Goal: Information Seeking & Learning: Learn about a topic

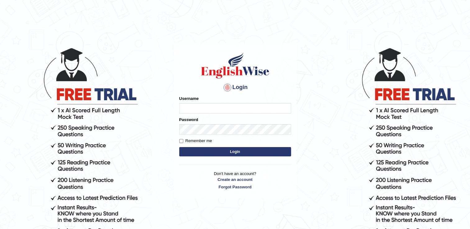
type input "BajiD"
click at [204, 156] on form "Please fix the following errors: Username BajiD Password Remember me Login" at bounding box center [235, 127] width 112 height 62
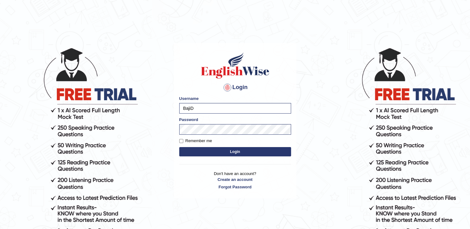
click at [207, 152] on button "Login" at bounding box center [235, 151] width 112 height 9
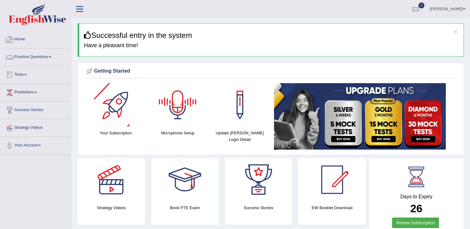
click at [33, 55] on link "Practice Questions" at bounding box center [35, 56] width 71 height 16
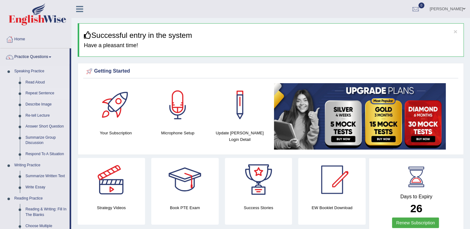
click at [31, 92] on link "Repeat Sentence" at bounding box center [46, 93] width 47 height 11
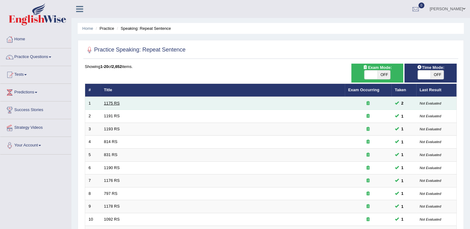
click at [115, 103] on link "1175 RS" at bounding box center [112, 103] width 16 height 5
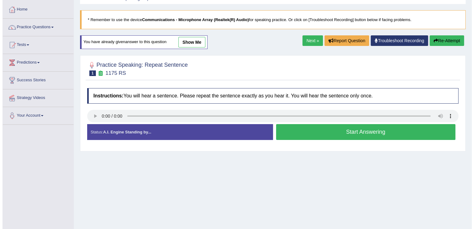
scroll to position [31, 0]
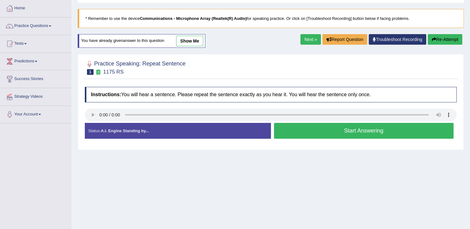
click at [320, 130] on button "Start Answering" at bounding box center [364, 131] width 180 height 16
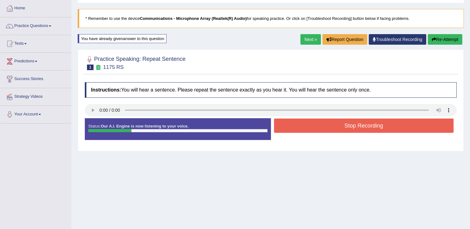
click at [332, 126] on button "Stop Recording" at bounding box center [364, 126] width 180 height 14
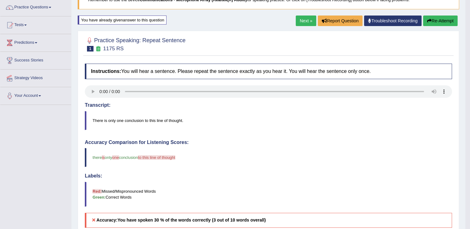
scroll to position [0, 0]
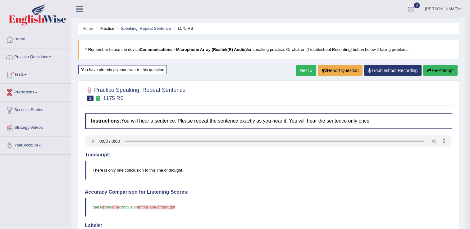
click at [306, 67] on link "Next »" at bounding box center [305, 70] width 20 height 11
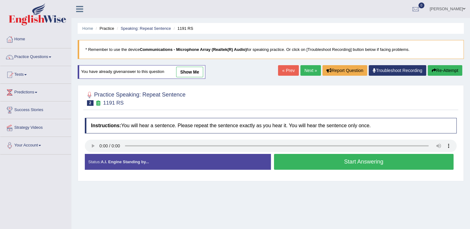
click at [307, 160] on button "Start Answering" at bounding box center [364, 162] width 180 height 16
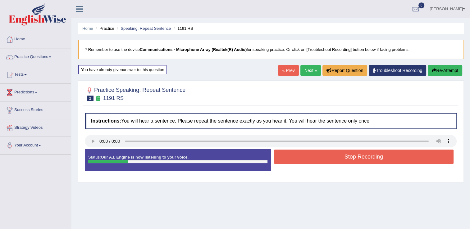
click at [330, 161] on button "Stop Recording" at bounding box center [364, 157] width 180 height 14
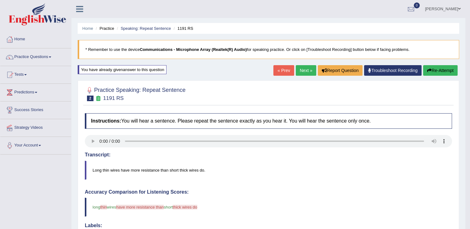
click at [305, 68] on link "Next »" at bounding box center [305, 70] width 20 height 11
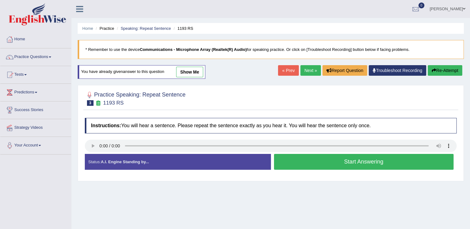
click at [318, 166] on button "Start Answering" at bounding box center [364, 162] width 180 height 16
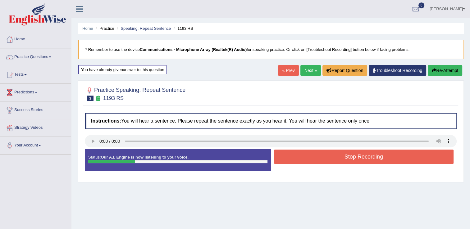
click at [345, 158] on button "Stop Recording" at bounding box center [364, 157] width 180 height 14
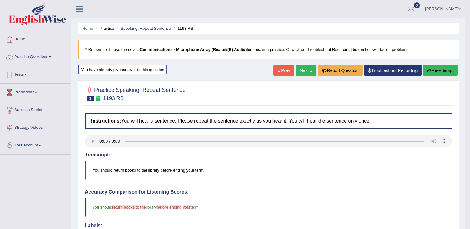
click at [304, 70] on link "Next »" at bounding box center [305, 70] width 20 height 11
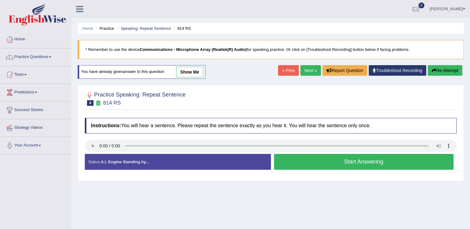
click at [314, 166] on button "Start Answering" at bounding box center [364, 162] width 180 height 16
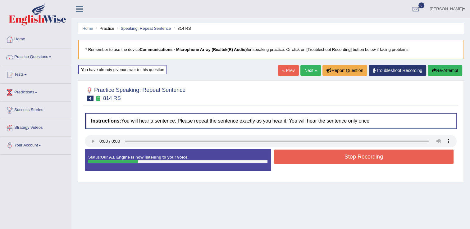
click at [326, 160] on button "Stop Recording" at bounding box center [364, 157] width 180 height 14
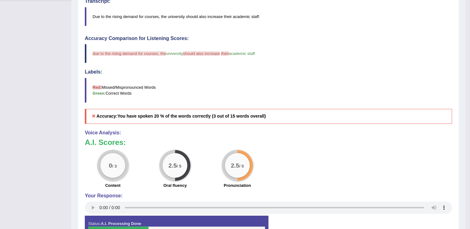
scroll to position [38, 0]
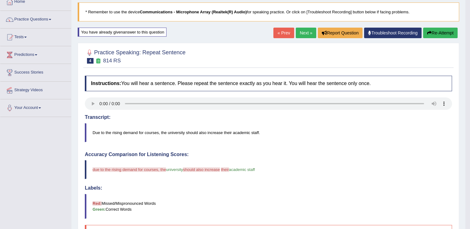
click at [309, 32] on link "Next »" at bounding box center [305, 33] width 20 height 11
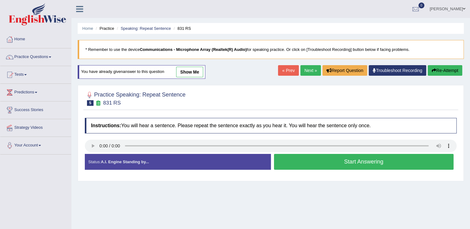
click at [300, 162] on button "Start Answering" at bounding box center [364, 162] width 180 height 16
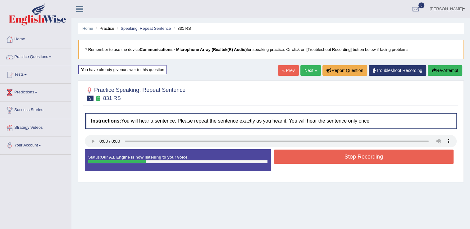
click at [331, 160] on button "Stop Recording" at bounding box center [364, 157] width 180 height 14
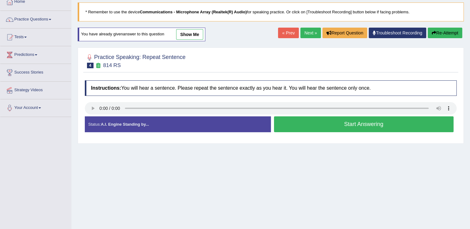
click at [312, 31] on link "Next »" at bounding box center [310, 33] width 20 height 11
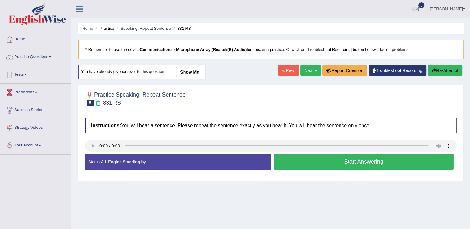
click at [306, 162] on button "Start Answering" at bounding box center [364, 162] width 180 height 16
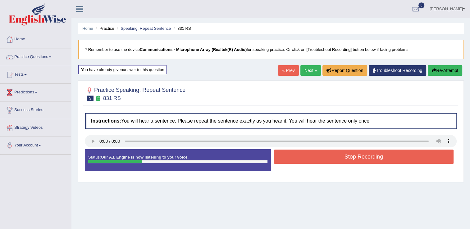
click at [349, 156] on button "Stop Recording" at bounding box center [364, 157] width 180 height 14
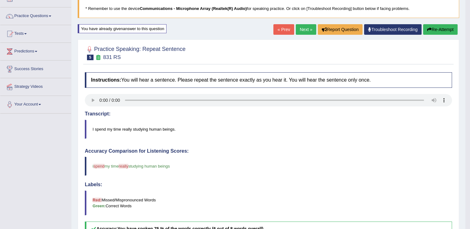
scroll to position [31, 0]
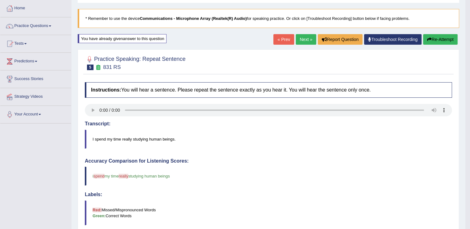
click at [309, 39] on link "Next »" at bounding box center [305, 39] width 20 height 11
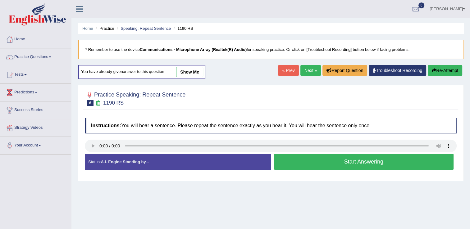
click at [292, 160] on button "Start Answering" at bounding box center [364, 162] width 180 height 16
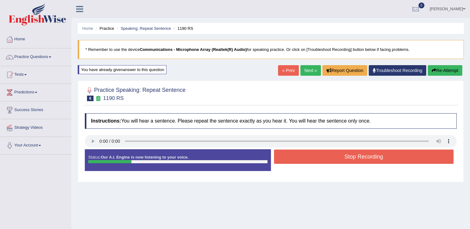
click at [366, 156] on button "Stop Recording" at bounding box center [364, 157] width 180 height 14
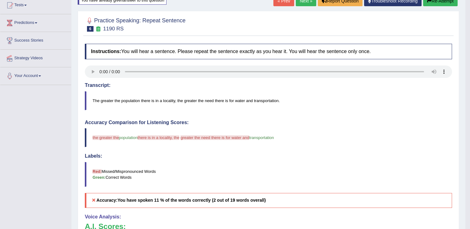
scroll to position [31, 0]
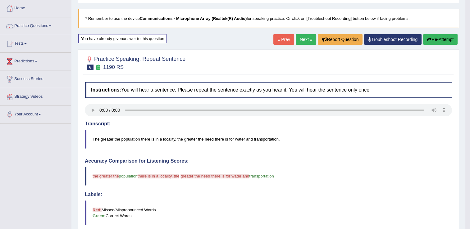
click at [308, 38] on link "Next »" at bounding box center [305, 39] width 20 height 11
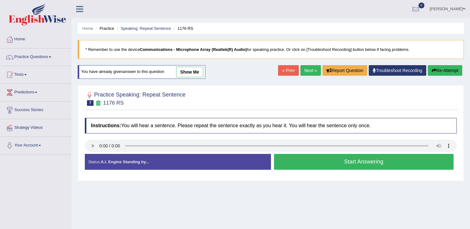
click at [294, 160] on button "Start Answering" at bounding box center [364, 162] width 180 height 16
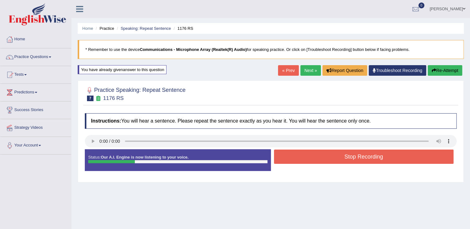
click at [331, 158] on button "Stop Recording" at bounding box center [364, 157] width 180 height 14
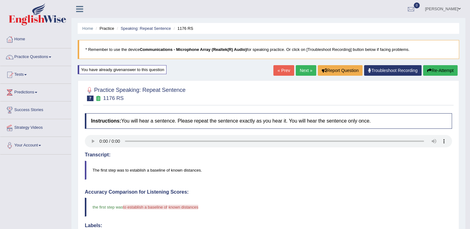
click at [306, 73] on link "Next »" at bounding box center [305, 70] width 20 height 11
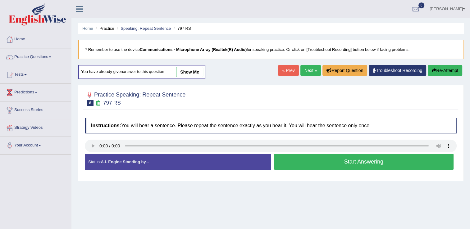
click at [353, 162] on button "Start Answering" at bounding box center [364, 162] width 180 height 16
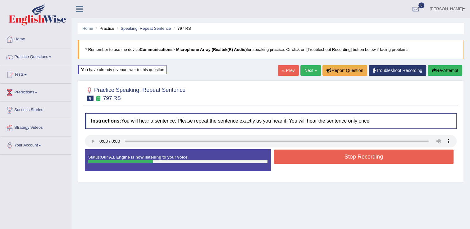
click at [337, 155] on button "Stop Recording" at bounding box center [364, 157] width 180 height 14
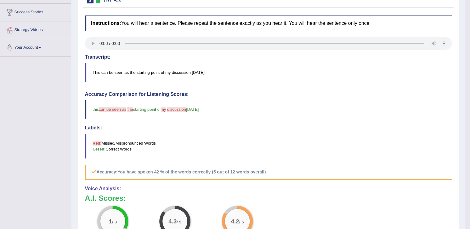
scroll to position [62, 0]
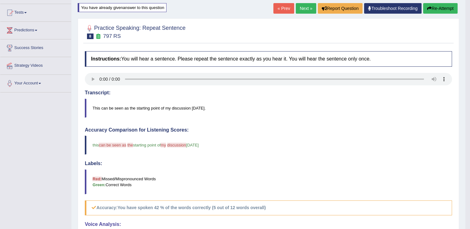
click at [305, 6] on link "Next »" at bounding box center [305, 8] width 20 height 11
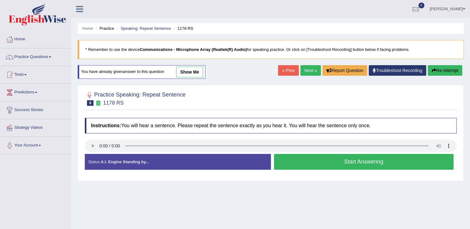
click at [322, 160] on button "Start Answering" at bounding box center [364, 162] width 180 height 16
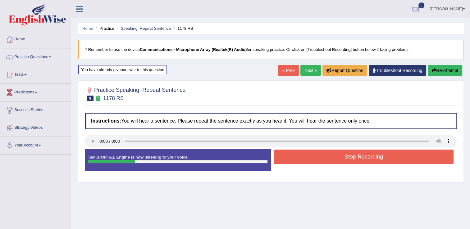
click at [350, 156] on button "Stop Recording" at bounding box center [364, 157] width 180 height 14
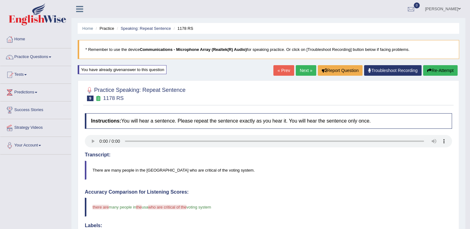
click at [447, 70] on button "Re-Attempt" at bounding box center [440, 70] width 34 height 11
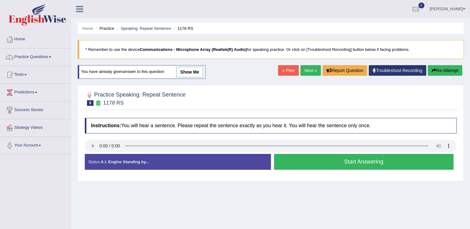
click at [327, 160] on button "Start Answering" at bounding box center [364, 162] width 180 height 16
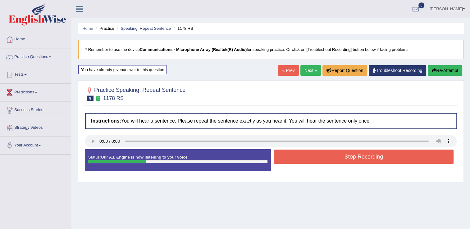
click at [345, 157] on button "Stop Recording" at bounding box center [364, 157] width 180 height 14
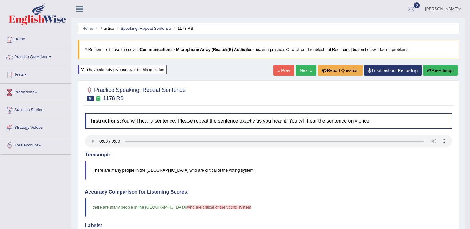
click at [308, 69] on link "Next »" at bounding box center [305, 70] width 20 height 11
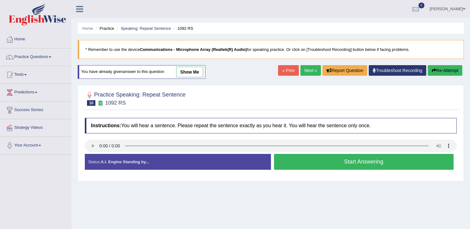
click at [314, 162] on button "Start Answering" at bounding box center [364, 162] width 180 height 16
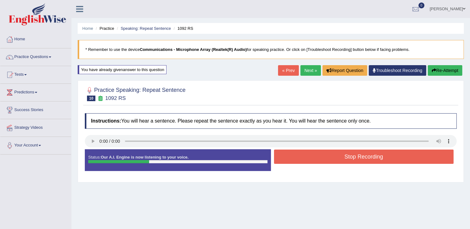
click at [320, 158] on button "Stop Recording" at bounding box center [364, 157] width 180 height 14
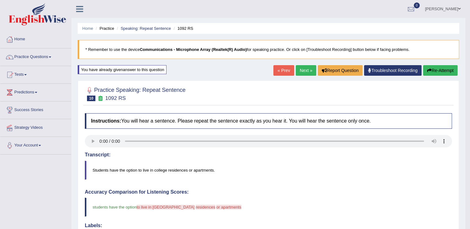
click at [301, 69] on link "Next »" at bounding box center [305, 70] width 20 height 11
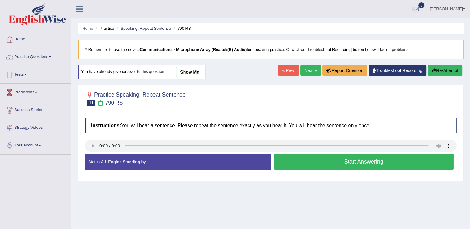
click at [350, 163] on button "Start Answering" at bounding box center [364, 162] width 180 height 16
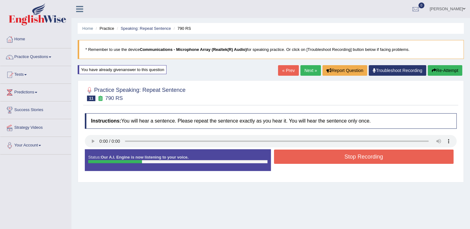
click at [364, 159] on button "Stop Recording" at bounding box center [364, 157] width 180 height 14
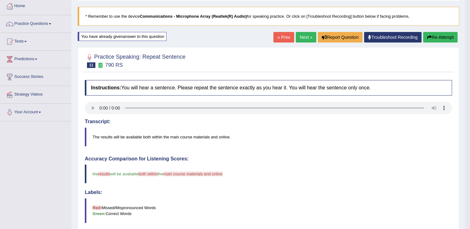
scroll to position [31, 0]
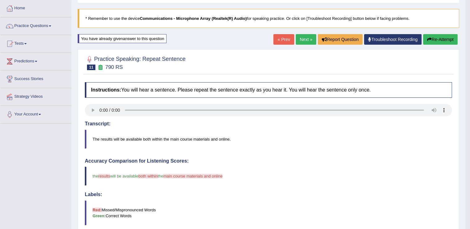
click at [308, 43] on link "Next »" at bounding box center [305, 39] width 20 height 11
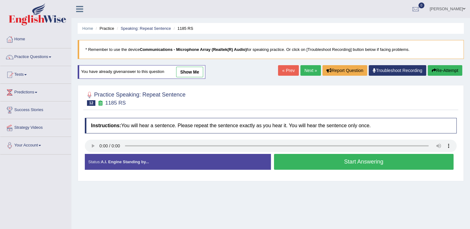
click at [368, 159] on button "Start Answering" at bounding box center [364, 162] width 180 height 16
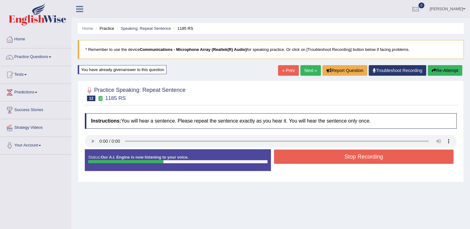
click at [293, 156] on button "Stop Recording" at bounding box center [364, 157] width 180 height 14
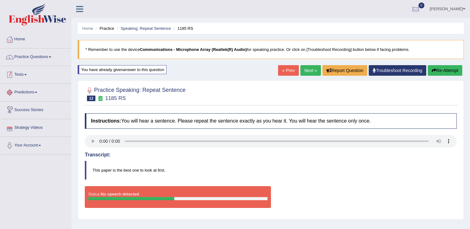
click at [48, 59] on link "Practice Questions" at bounding box center [35, 56] width 71 height 16
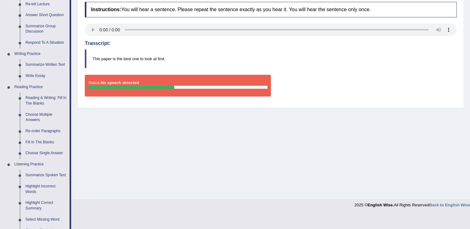
scroll to position [62, 0]
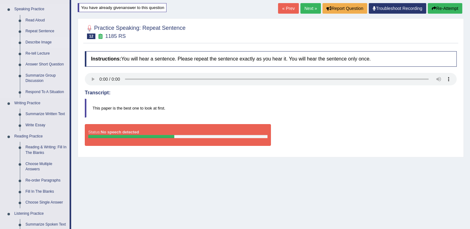
click at [38, 42] on link "Describe Image" at bounding box center [46, 42] width 47 height 11
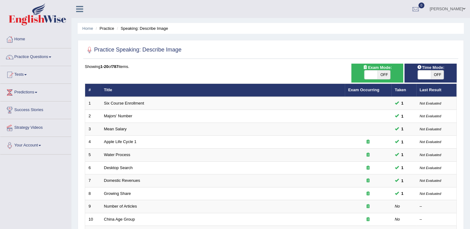
click at [30, 57] on link "Practice Questions" at bounding box center [35, 56] width 71 height 16
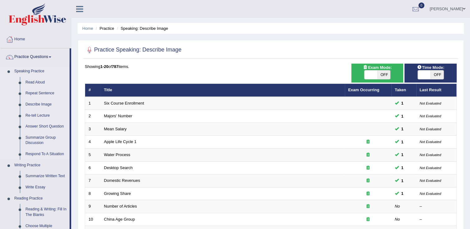
click at [40, 115] on link "Re-tell Lecture" at bounding box center [46, 115] width 47 height 11
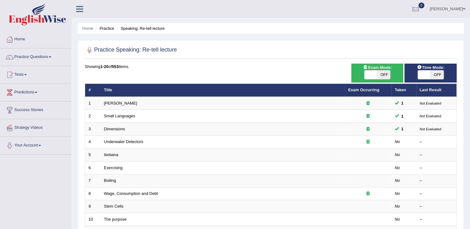
click at [47, 59] on link "Practice Questions" at bounding box center [35, 56] width 71 height 16
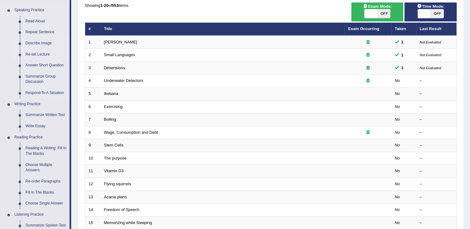
scroll to position [62, 0]
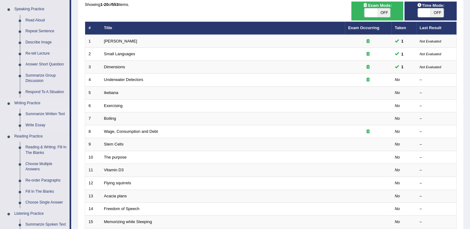
click at [49, 115] on link "Summarize Written Text" at bounding box center [46, 114] width 47 height 11
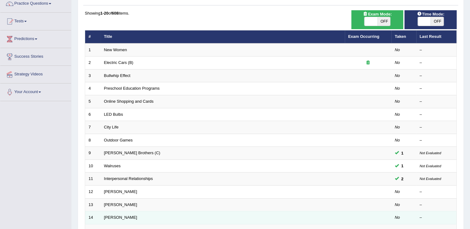
scroll to position [124, 0]
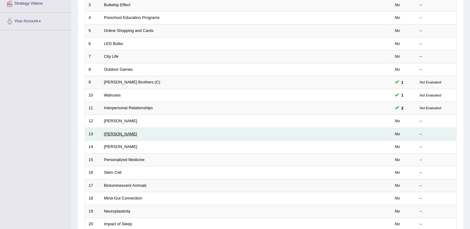
click at [118, 132] on link "Jonas Salk" at bounding box center [120, 134] width 33 height 5
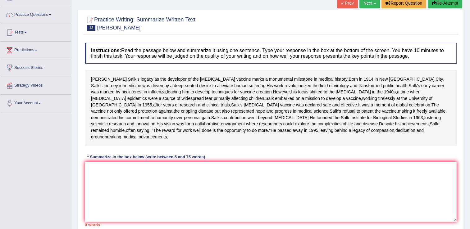
scroll to position [111, 0]
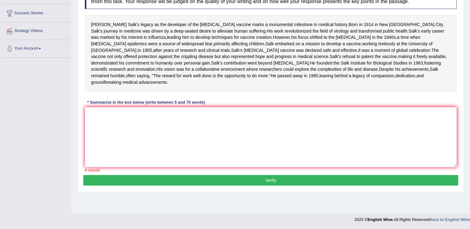
click at [154, 124] on div "Instructions: Read the passage below and summarize it using one sentence. Type …" at bounding box center [270, 80] width 375 height 190
click at [123, 132] on textarea at bounding box center [271, 137] width 372 height 60
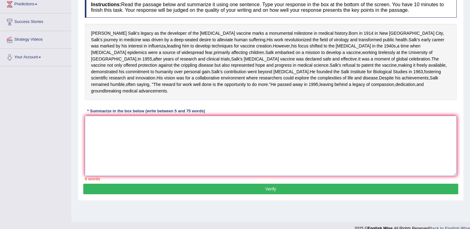
scroll to position [49, 0]
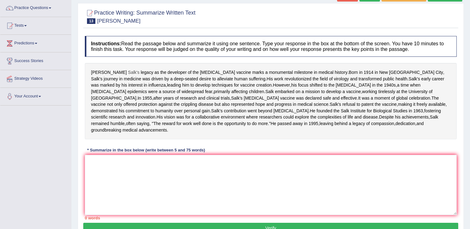
drag, startPoint x: 91, startPoint y: 71, endPoint x: 106, endPoint y: 71, distance: 15.2
click at [158, 72] on div "Jonas Salk's legacy as the developer of the polio vaccine marks a monumental mi…" at bounding box center [271, 101] width 372 height 76
drag, startPoint x: 89, startPoint y: 71, endPoint x: 190, endPoint y: 84, distance: 101.7
click at [202, 78] on div "Jonas Salk's legacy as the developer of the polio vaccine marks a monumental mi…" at bounding box center [271, 101] width 372 height 76
click at [104, 191] on textarea at bounding box center [271, 185] width 372 height 60
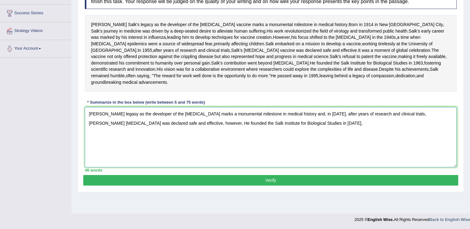
scroll to position [111, 0]
type textarea "Jonas Salk's legasy as the developer of the polio vaccine marks a monumental mi…"
click at [290, 186] on button "Verify" at bounding box center [270, 180] width 375 height 11
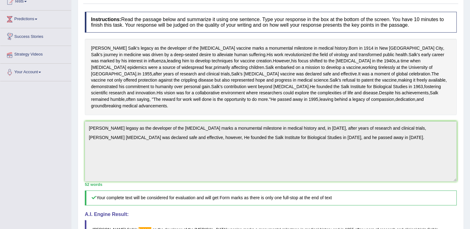
scroll to position [4, 0]
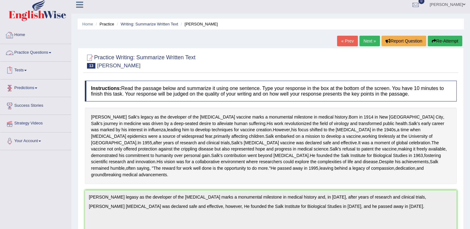
click at [43, 55] on link "Practice Questions" at bounding box center [35, 52] width 71 height 16
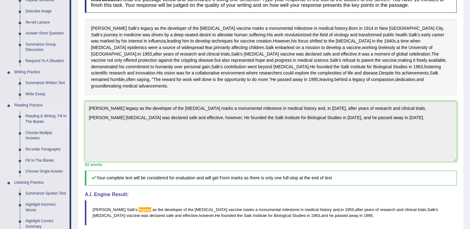
scroll to position [97, 0]
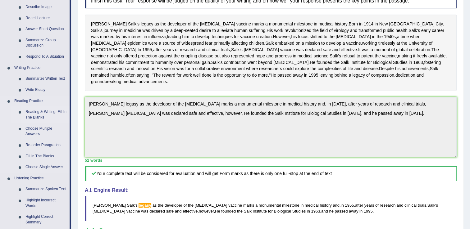
click at [42, 114] on link "Reading & Writing: Fill In The Blanks" at bounding box center [46, 114] width 47 height 16
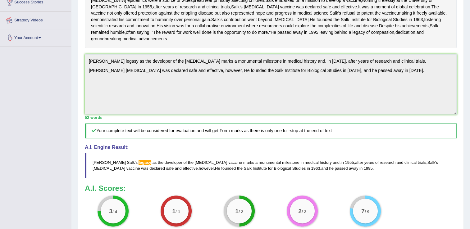
scroll to position [174, 0]
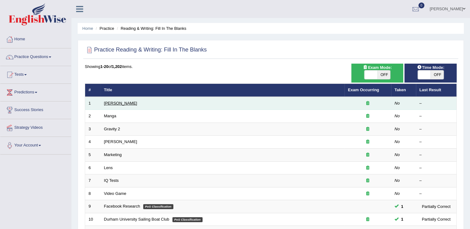
click at [111, 105] on link "[PERSON_NAME]" at bounding box center [120, 103] width 33 height 5
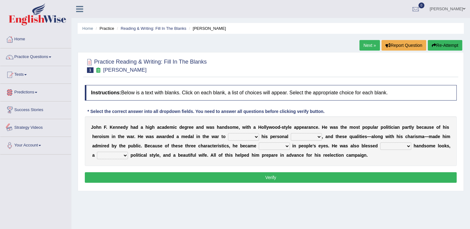
click at [228, 135] on select "prove show evidence upthrow" at bounding box center [243, 136] width 31 height 7
click at [228, 137] on select "prove show evidence upthrow" at bounding box center [243, 136] width 31 height 7
select select "prove"
click at [228, 133] on select "prove show evidence upthrow" at bounding box center [243, 136] width 31 height 7
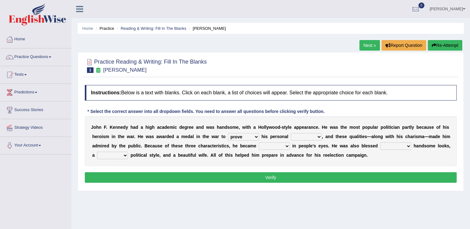
click at [291, 139] on select "passion courage charm liking" at bounding box center [306, 136] width 31 height 7
select select "passion"
click at [291, 133] on select "passion courage charm liking" at bounding box center [306, 136] width 31 height 7
click at [259, 145] on select "iconic ironic identical impotent" at bounding box center [274, 145] width 31 height 7
select select "identical"
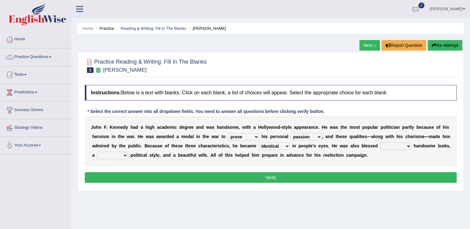
click at [259, 142] on select "iconic ironic identical impotent" at bounding box center [274, 145] width 31 height 7
click at [380, 146] on select "with in upon to" at bounding box center [395, 145] width 31 height 7
select select "with"
click at [380, 142] on select "with in upon to" at bounding box center [395, 145] width 31 height 7
click at [128, 152] on select "mending mends mended mend" at bounding box center [112, 155] width 31 height 7
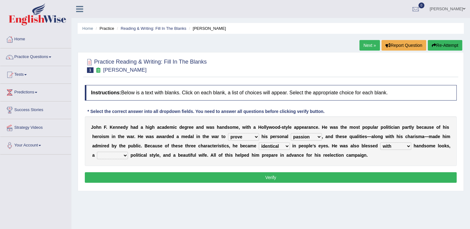
select select "mend"
click at [128, 152] on select "mending mends mended mend" at bounding box center [112, 155] width 31 height 7
click at [217, 174] on button "Verify" at bounding box center [271, 177] width 372 height 11
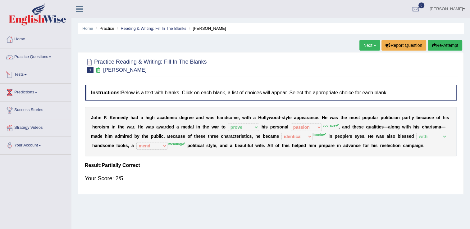
click at [45, 58] on link "Practice Questions" at bounding box center [35, 56] width 71 height 16
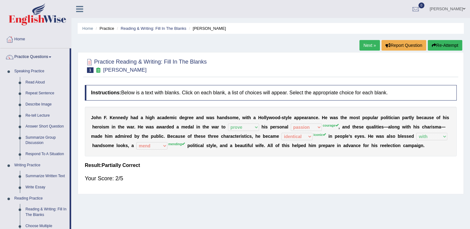
click at [365, 45] on link "Next »" at bounding box center [369, 45] width 20 height 11
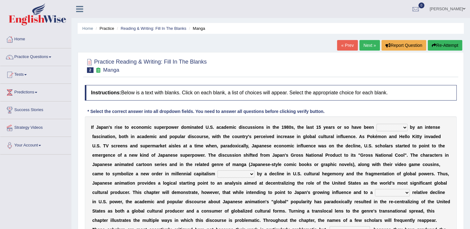
click at [376, 126] on select "marked dedicated made inspired" at bounding box center [391, 127] width 31 height 7
select select "dedicated"
click at [376, 124] on select "marked dedicated made inspired" at bounding box center [391, 127] width 31 height 7
click at [217, 173] on select "pocessed characterized opposed tangled" at bounding box center [235, 173] width 37 height 7
select select "characterized"
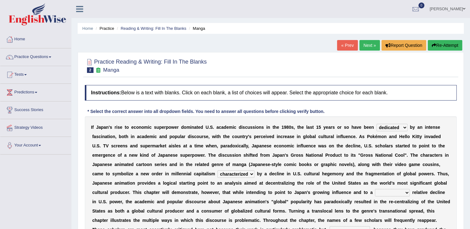
click at [217, 170] on select "pocessed characterized opposed tangled" at bounding box center [235, 173] width 37 height 7
click at [375, 194] on select "concomitant discrete proportional legitimate" at bounding box center [392, 192] width 35 height 7
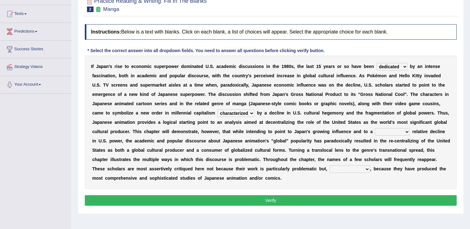
scroll to position [62, 0]
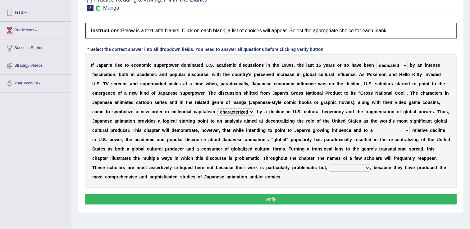
click at [375, 131] on select "concomitant discrete proportional legitimate" at bounding box center [392, 130] width 35 height 7
select select "legitimate"
click at [375, 127] on select "concomitant discrete proportional legitimate" at bounding box center [392, 130] width 35 height 7
click at [329, 164] on select "however on the contrary in addition on the whole" at bounding box center [349, 167] width 40 height 7
select select "however"
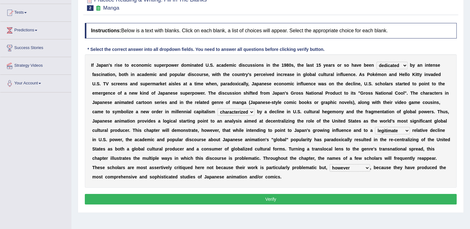
click at [329, 164] on select "however on the contrary in addition on the whole" at bounding box center [349, 167] width 40 height 7
click at [180, 194] on button "Verify" at bounding box center [271, 199] width 372 height 11
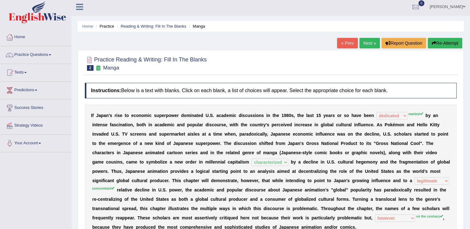
scroll to position [0, 0]
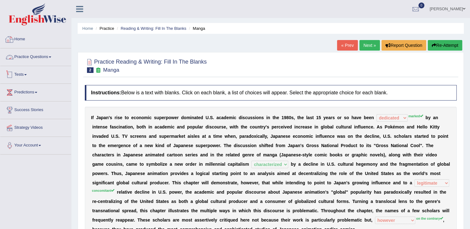
click at [45, 55] on link "Practice Questions" at bounding box center [35, 56] width 71 height 16
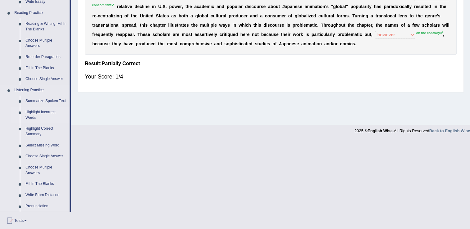
scroll to position [186, 0]
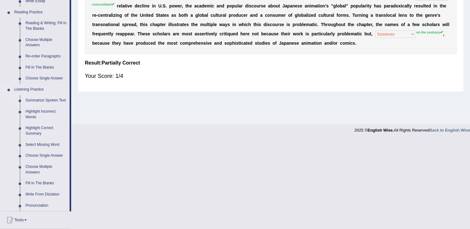
click at [50, 100] on link "Summarize Spoken Text" at bounding box center [46, 100] width 47 height 11
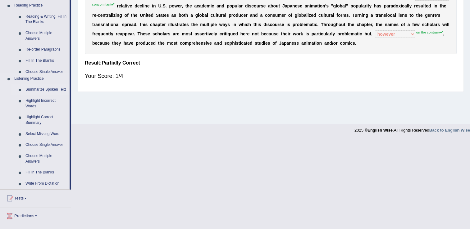
scroll to position [97, 0]
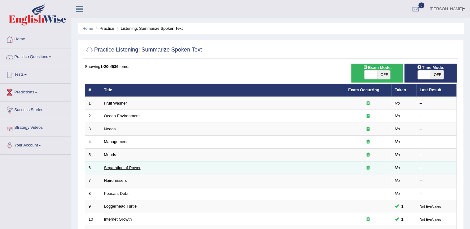
click at [117, 165] on link "Separation of Power" at bounding box center [122, 167] width 37 height 5
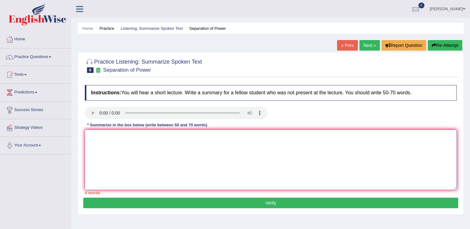
click at [122, 141] on textarea at bounding box center [271, 160] width 372 height 60
click at [142, 135] on textarea at bounding box center [271, 160] width 372 height 60
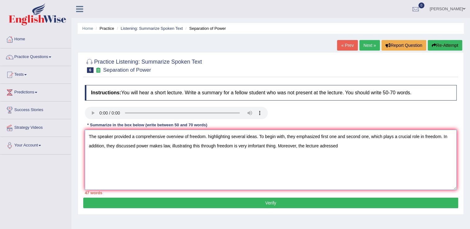
click at [323, 146] on textarea "The speaker provided a comprehensive overview of freedom. highlighting several …" at bounding box center [271, 160] width 372 height 60
click at [341, 146] on textarea "The speaker provided a comprehensive overview of freedom. highlighting several …" at bounding box center [271, 160] width 372 height 60
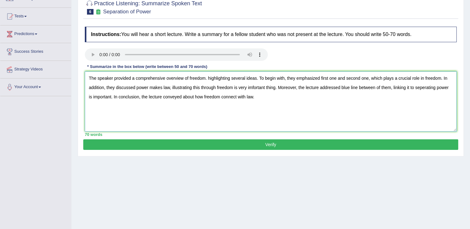
scroll to position [62, 0]
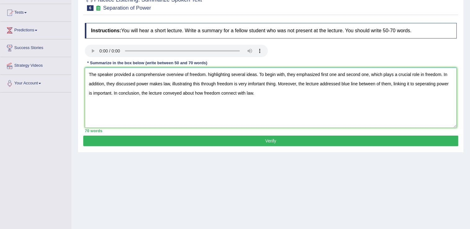
type textarea "The speaker provided a comprehensive overview of freedom. highlighting several …"
click at [253, 141] on button "Verify" at bounding box center [270, 141] width 375 height 11
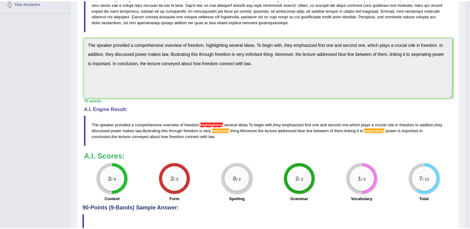
scroll to position [155, 0]
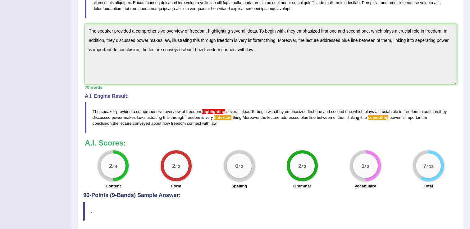
drag, startPoint x: 372, startPoint y: 116, endPoint x: 392, endPoint y: 118, distance: 19.3
click at [392, 118] on blockquote "The speaker provided a comprehensive overview of freedom . highlighting several…" at bounding box center [271, 117] width 372 height 31
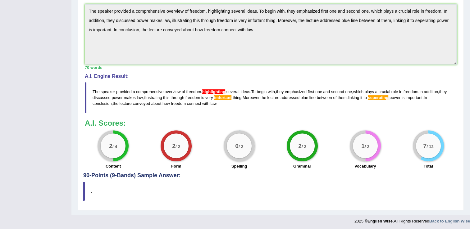
scroll to position [176, 0]
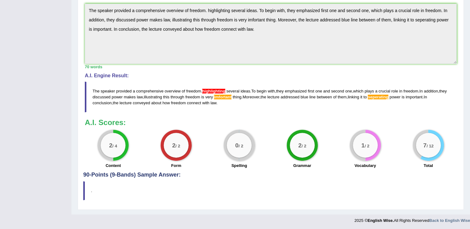
drag, startPoint x: 235, startPoint y: 142, endPoint x: 248, endPoint y: 142, distance: 13.3
click at [248, 142] on div "0 / 2" at bounding box center [239, 145] width 25 height 25
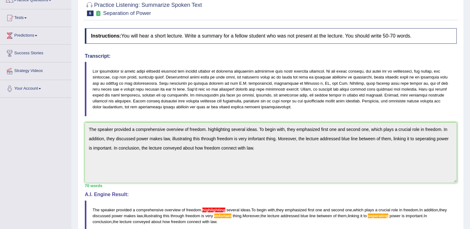
scroll to position [0, 0]
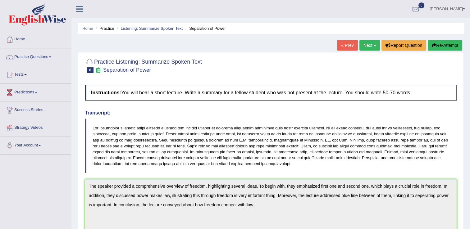
click at [371, 45] on link "Next »" at bounding box center [369, 45] width 20 height 11
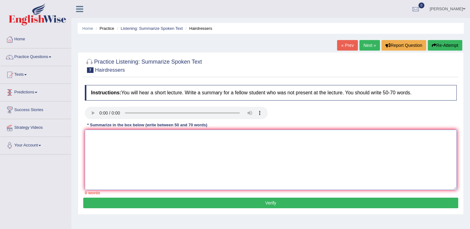
click at [107, 147] on textarea at bounding box center [271, 160] width 372 height 60
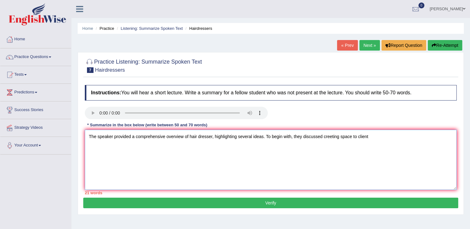
drag, startPoint x: 302, startPoint y: 135, endPoint x: 322, endPoint y: 136, distance: 19.9
click at [322, 136] on textarea "The speaker provided a comprehensive overview of hair dresser, highlighting sev…" at bounding box center [271, 160] width 372 height 60
click at [371, 135] on textarea "The speaker provided a comprehensive overview of hair dresser, highlighting sev…" at bounding box center [271, 160] width 372 height 60
click at [152, 144] on textarea "The speaker provided a comprehensive overview of hair dresser, highlighting sev…" at bounding box center [271, 160] width 372 height 60
click at [192, 141] on textarea "The speaker provided a comprehensive overview of hair dresser, highlighting sev…" at bounding box center [271, 160] width 372 height 60
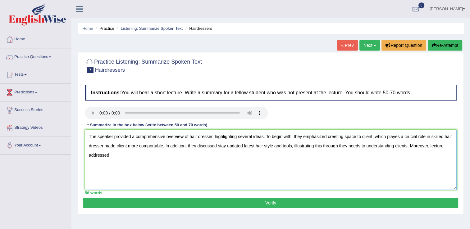
click at [136, 155] on textarea "The speaker provided a comprehensive overview of hair dresser, highlighting sev…" at bounding box center [271, 160] width 372 height 60
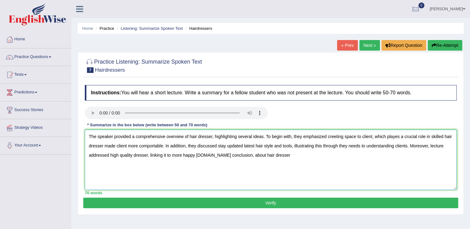
click at [275, 157] on textarea "The speaker provided a comprehensive overview of hair dresser, highlighting sev…" at bounding box center [271, 160] width 372 height 60
type textarea "The speaker provided a comprehensive overview of hair dresser, highlighting sev…"
click at [266, 204] on button "Verify" at bounding box center [270, 203] width 375 height 11
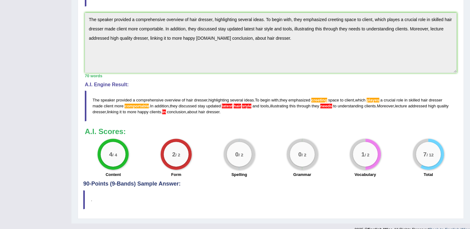
scroll to position [174, 0]
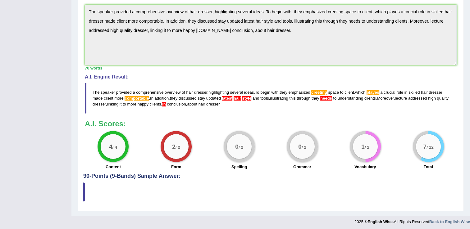
drag, startPoint x: 96, startPoint y: 90, endPoint x: 119, endPoint y: 90, distance: 23.3
click at [122, 91] on blockquote "The speaker provided a comprehensive overview of hair dresser , highlighting se…" at bounding box center [271, 98] width 372 height 31
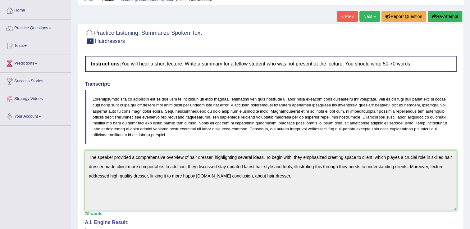
scroll to position [19, 0]
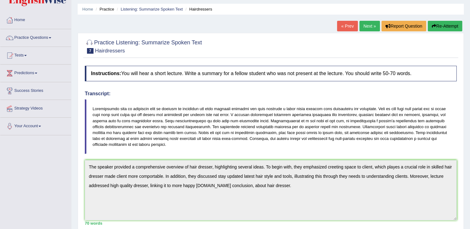
click at [369, 28] on link "Next »" at bounding box center [369, 26] width 20 height 11
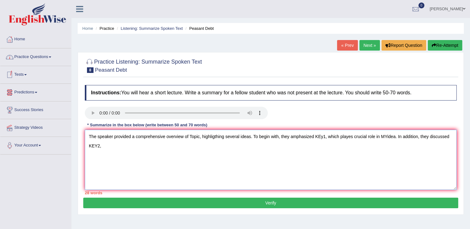
type textarea "The speaker provided a comprehensive overview of Topic, highligthing several id…"
click at [50, 57] on link "Practice Questions" at bounding box center [35, 56] width 71 height 16
